Goal: Task Accomplishment & Management: Manage account settings

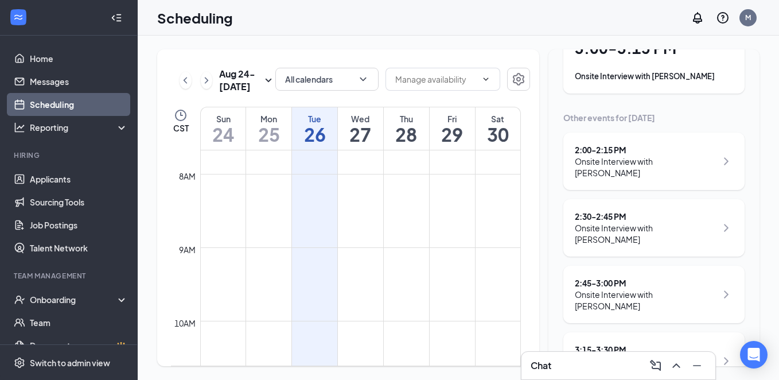
scroll to position [115, 0]
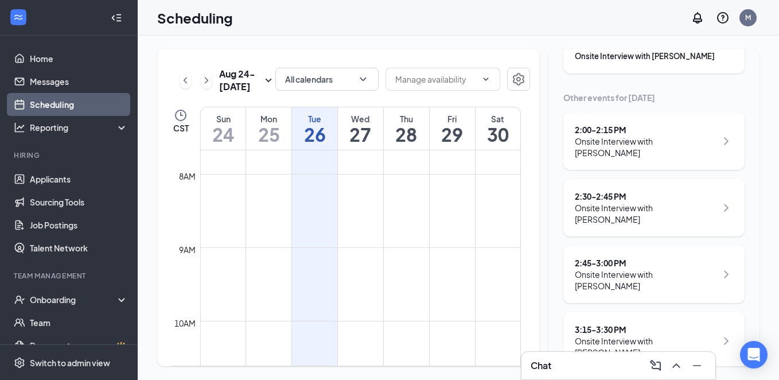
click at [646, 269] on div "Onsite Interview with [PERSON_NAME]" at bounding box center [646, 280] width 142 height 23
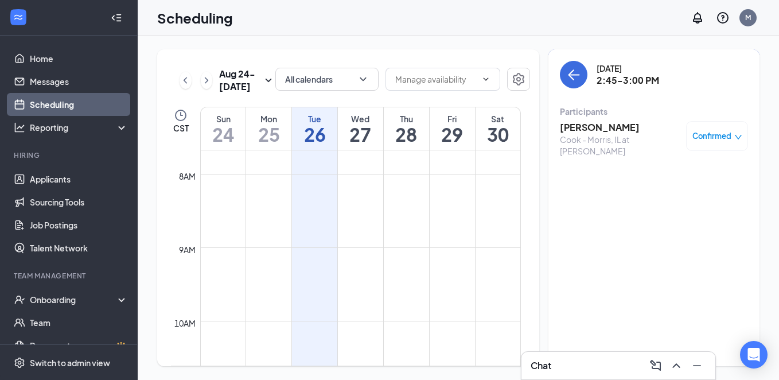
click at [603, 126] on h3 "[PERSON_NAME]" at bounding box center [620, 127] width 121 height 13
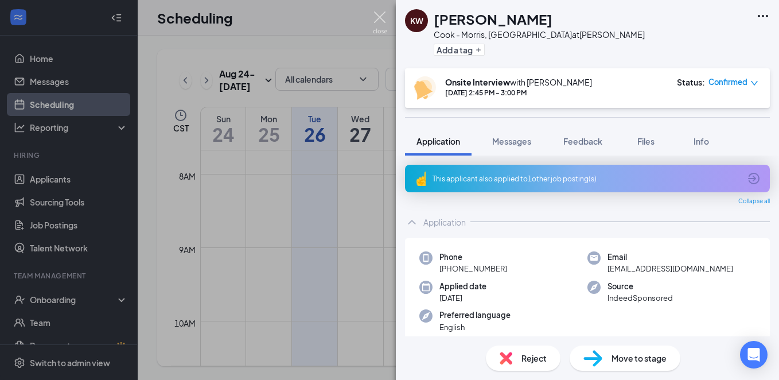
click at [380, 11] on img at bounding box center [380, 22] width 14 height 22
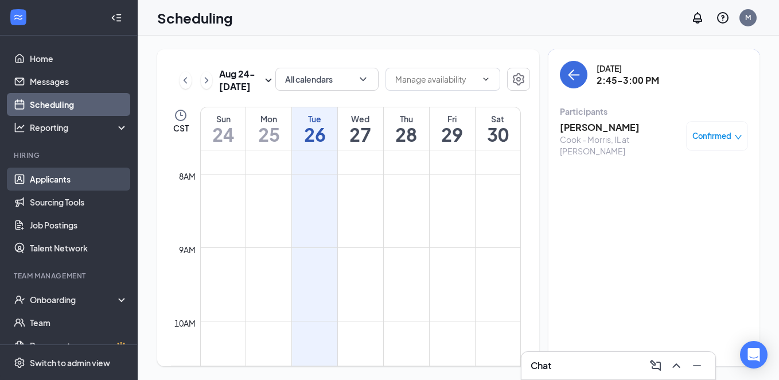
click at [41, 180] on link "Applicants" at bounding box center [79, 179] width 98 height 23
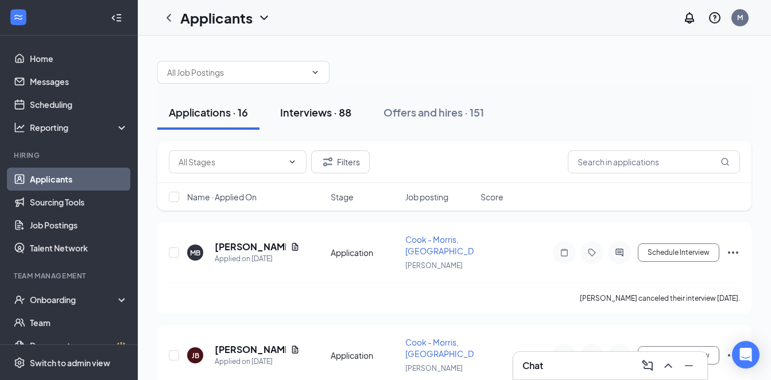
click at [323, 112] on div "Interviews · 88" at bounding box center [315, 112] width 71 height 14
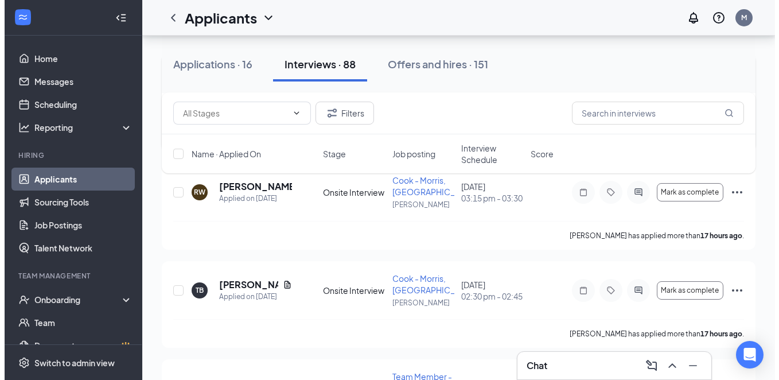
scroll to position [230, 0]
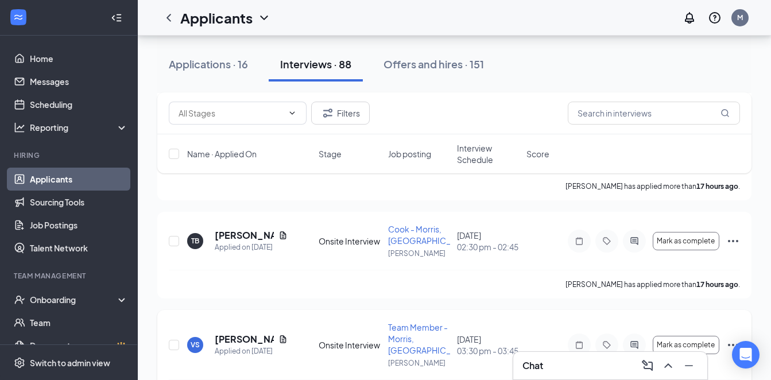
click at [194, 340] on div "VS" at bounding box center [195, 345] width 9 height 10
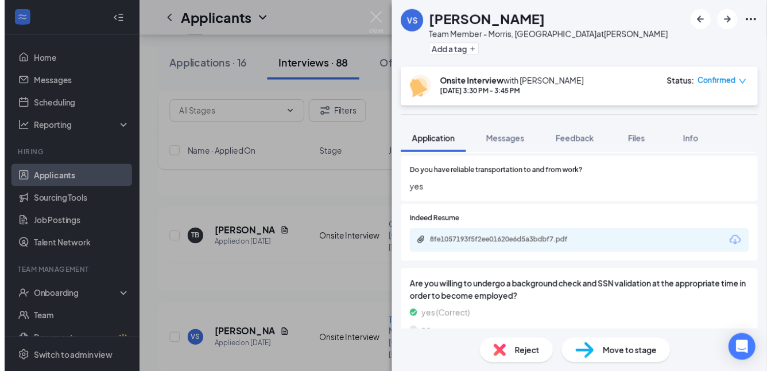
scroll to position [689, 0]
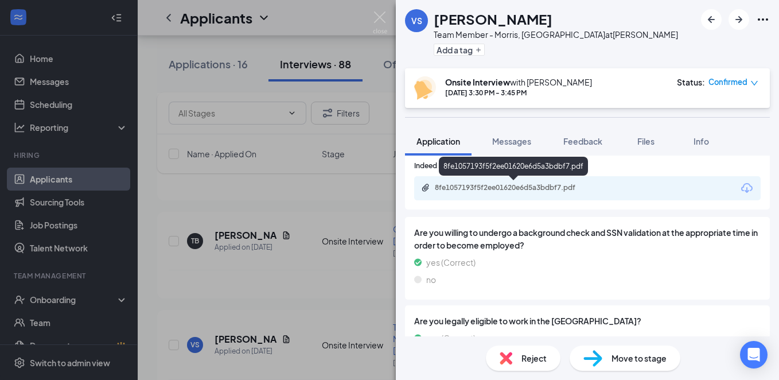
click at [511, 188] on div "8fe1057193f5f2ee01620e6d5a3bdbf7.pdf" at bounding box center [515, 187] width 161 height 9
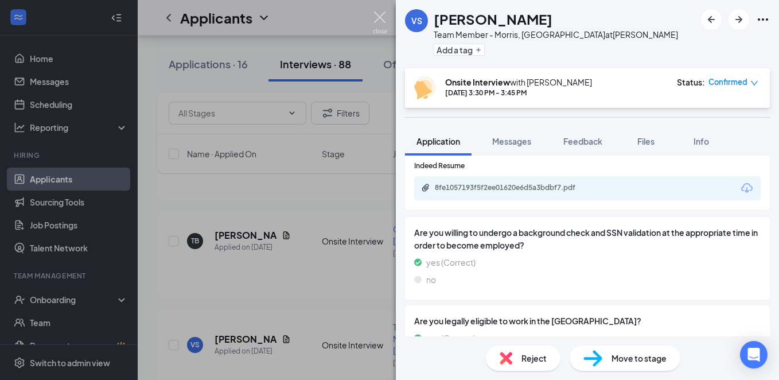
click at [380, 15] on img at bounding box center [380, 22] width 14 height 22
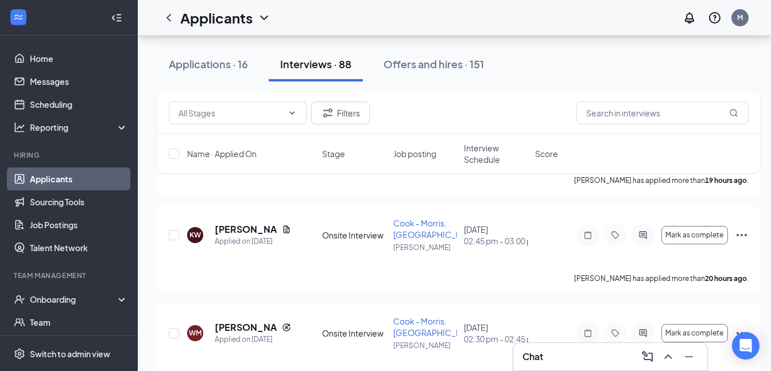
scroll to position [459, 0]
